Goal: Task Accomplishment & Management: Manage account settings

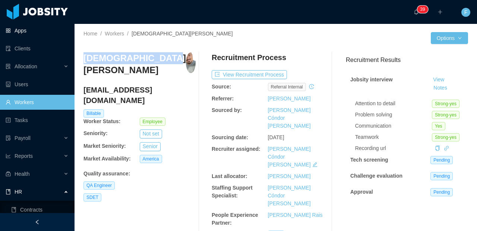
scroll to position [5, 0]
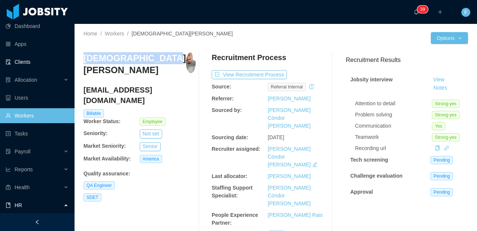
click at [28, 62] on link "Clients" at bounding box center [37, 61] width 63 height 15
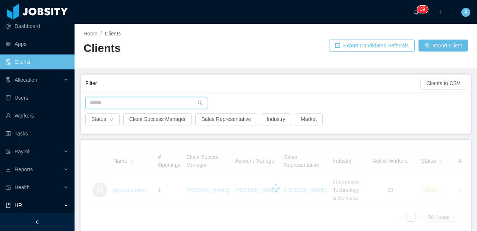
click at [106, 108] on input "text" at bounding box center [146, 103] width 122 height 12
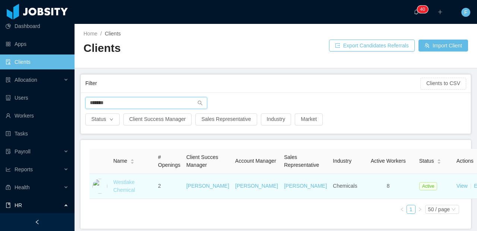
type input "*******"
click at [115, 193] on link "Westlake Chemical" at bounding box center [124, 186] width 22 height 14
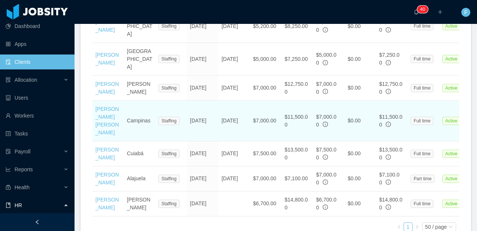
scroll to position [379, 0]
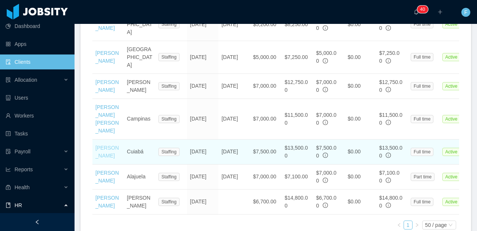
click at [103, 145] on link "Marcel Pinheiro" at bounding box center [106, 152] width 23 height 14
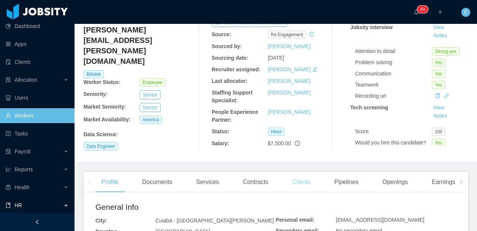
scroll to position [57, 0]
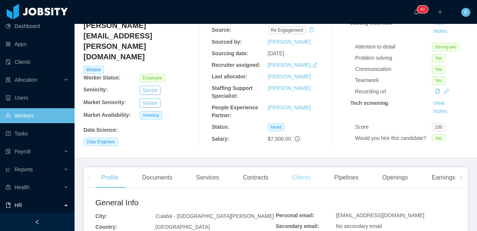
click at [305, 178] on div "Clients" at bounding box center [301, 177] width 30 height 21
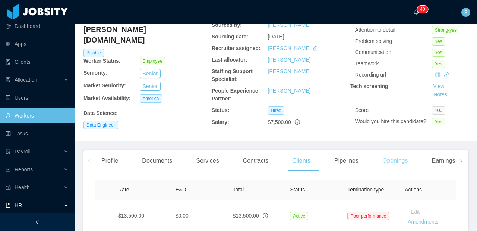
scroll to position [127, 0]
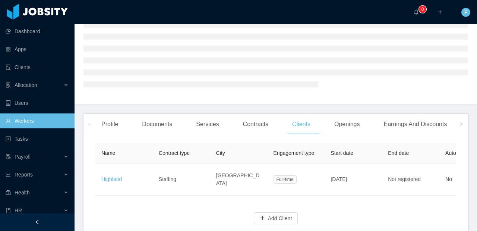
scroll to position [51, 0]
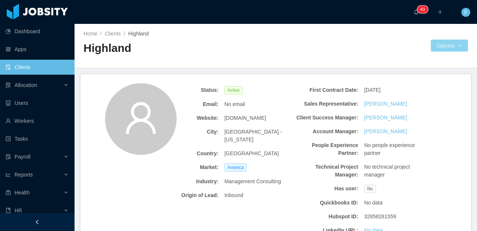
click at [453, 49] on button "Options" at bounding box center [449, 46] width 37 height 12
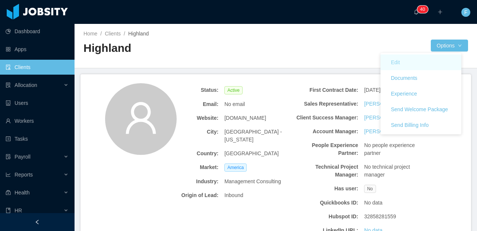
click at [402, 59] on button "Edit" at bounding box center [395, 62] width 21 height 12
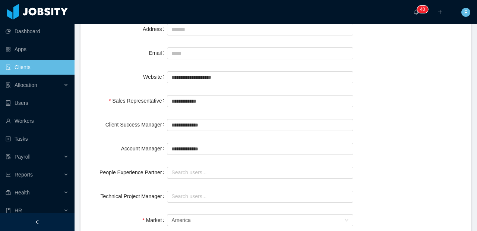
scroll to position [196, 0]
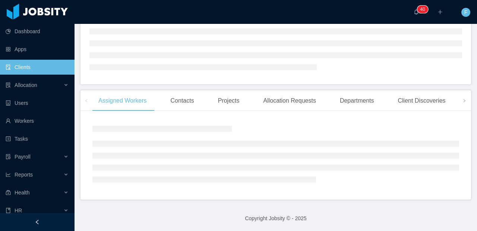
scroll to position [196, 0]
